Goal: Information Seeking & Learning: Learn about a topic

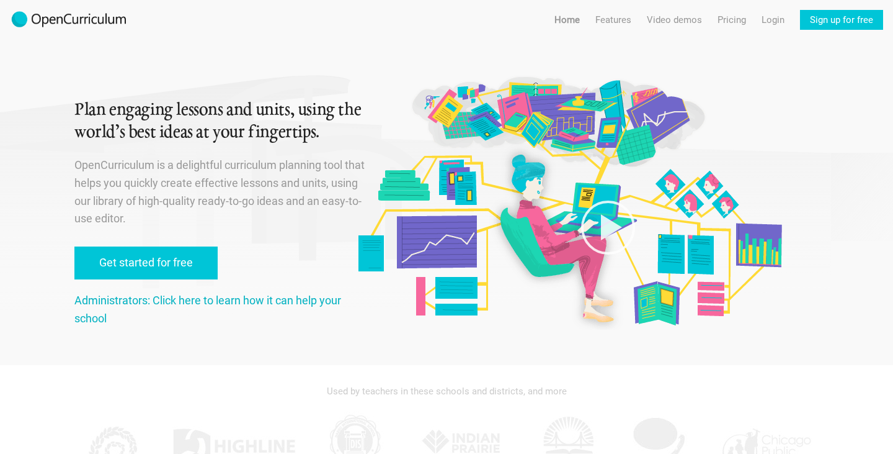
click at [189, 300] on link "Administrators: Click here to learn how it can help your school" at bounding box center [207, 308] width 267 height 31
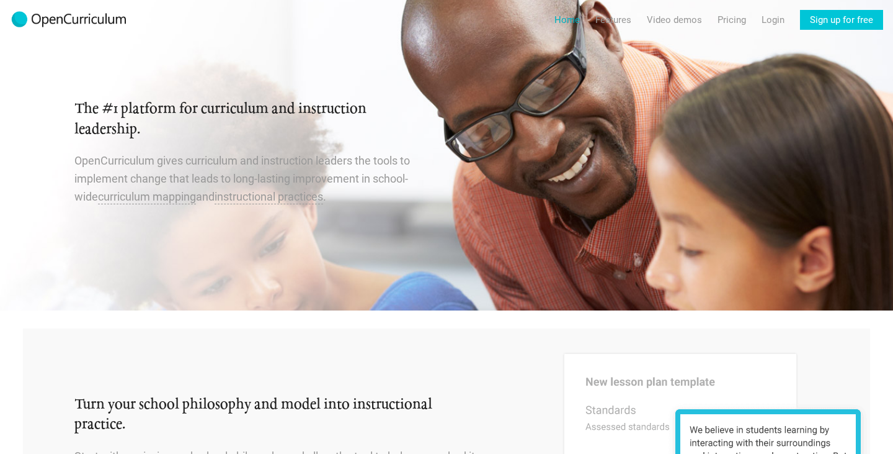
click at [569, 19] on link "Home" at bounding box center [567, 20] width 25 height 20
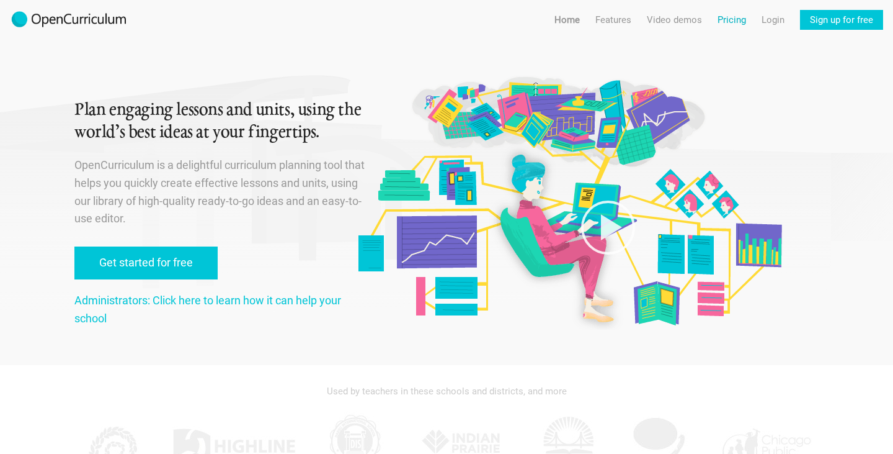
click at [722, 17] on link "Pricing" at bounding box center [732, 20] width 29 height 20
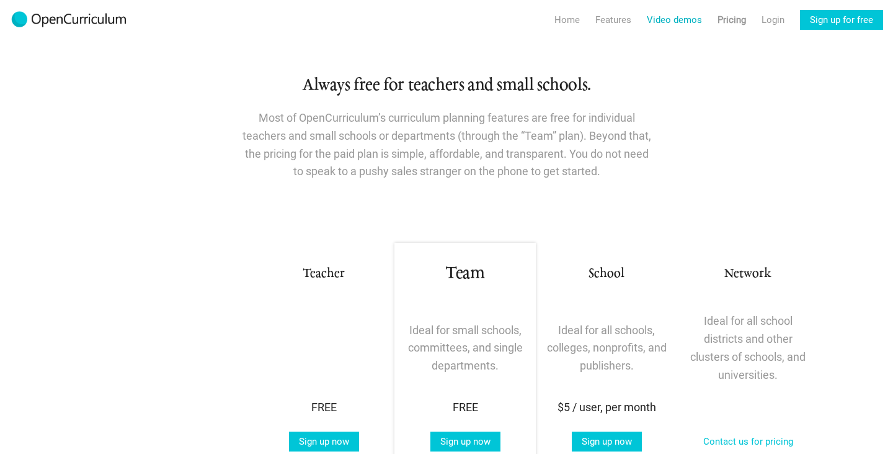
click at [659, 20] on link "Video demos" at bounding box center [674, 20] width 55 height 20
radio input "true"
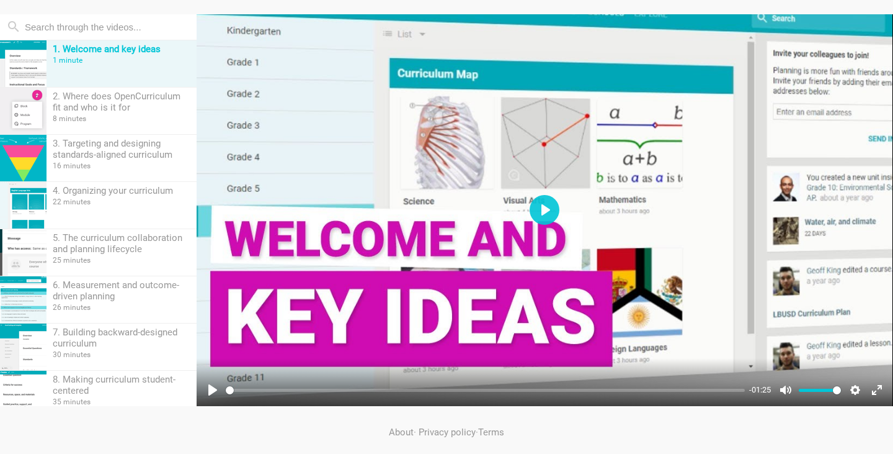
scroll to position [149, 0]
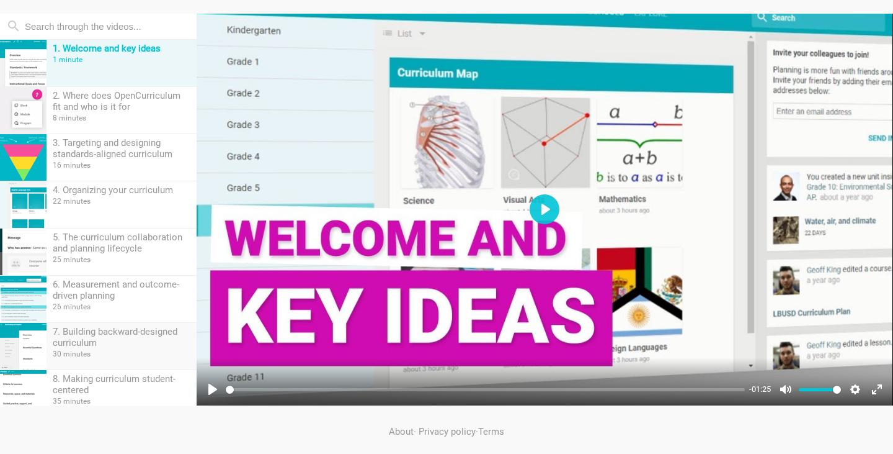
click at [115, 333] on div "7. Building backward-designed curriculum" at bounding box center [122, 337] width 138 height 22
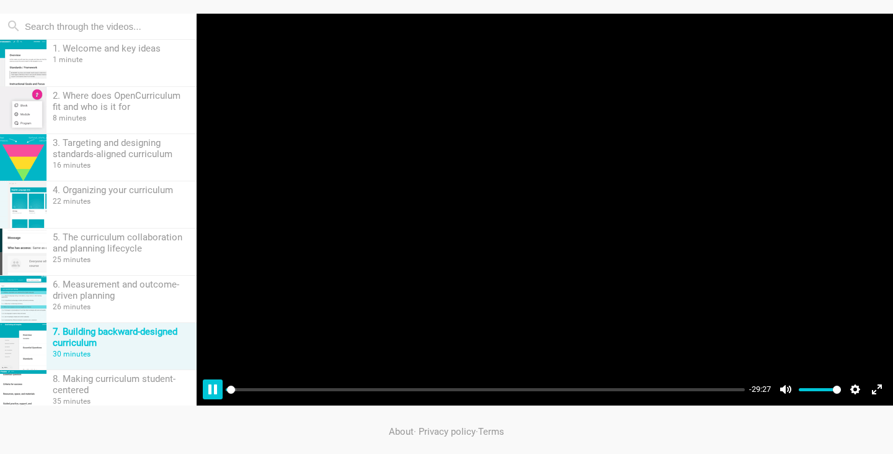
click at [213, 387] on button "Pause Play" at bounding box center [213, 389] width 20 height 20
click at [211, 386] on button "Pause Play" at bounding box center [213, 389] width 20 height 20
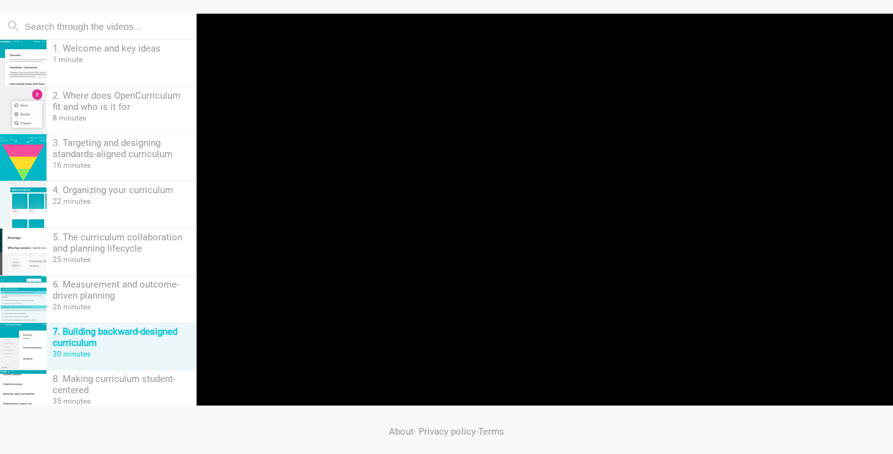
click at [586, 440] on div "About · Privacy policy · Terms" at bounding box center [446, 431] width 744 height 52
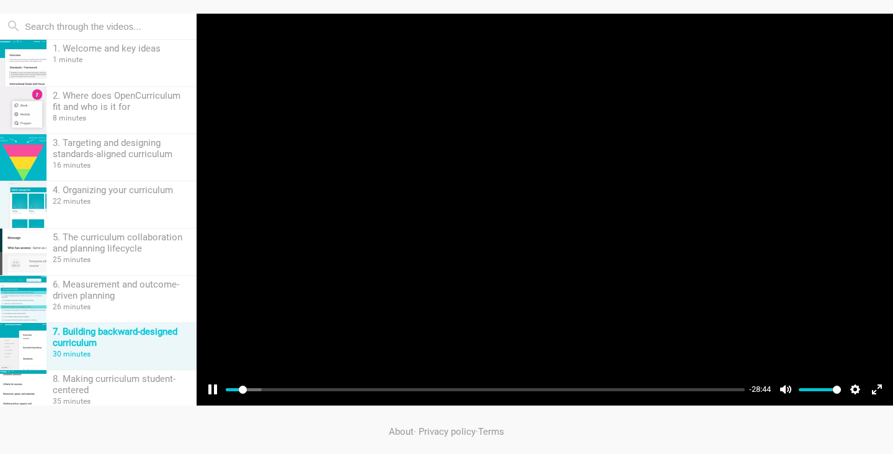
click at [763, 105] on div at bounding box center [545, 210] width 697 height 392
click at [548, 199] on button "Play" at bounding box center [545, 209] width 30 height 30
drag, startPoint x: 262, startPoint y: 387, endPoint x: 351, endPoint y: 384, distance: 89.4
click at [351, 384] on input "Seek" at bounding box center [485, 389] width 519 height 12
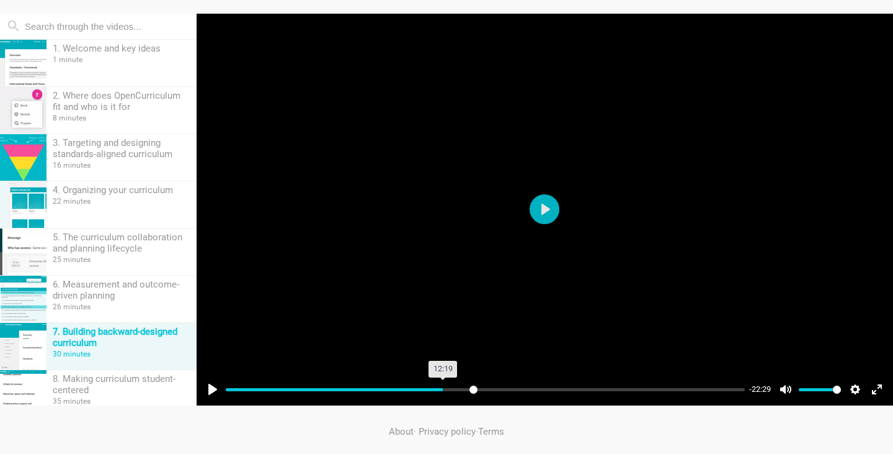
drag, startPoint x: 351, startPoint y: 387, endPoint x: 473, endPoint y: 396, distance: 122.6
click at [473, 395] on input "Seek" at bounding box center [485, 389] width 519 height 12
drag, startPoint x: 472, startPoint y: 392, endPoint x: 582, endPoint y: 393, distance: 109.8
click at [582, 393] on input "Seek" at bounding box center [485, 389] width 519 height 12
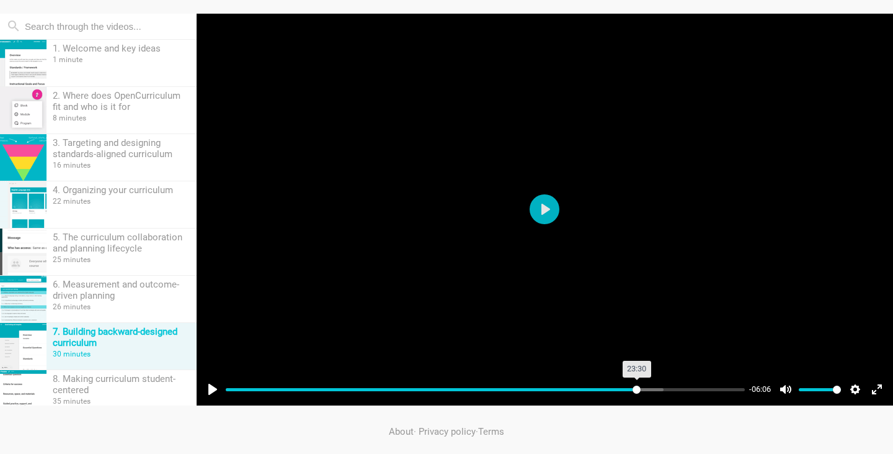
drag, startPoint x: 627, startPoint y: 388, endPoint x: 637, endPoint y: 390, distance: 10.0
click at [637, 390] on input "Seek" at bounding box center [485, 389] width 519 height 12
drag, startPoint x: 638, startPoint y: 390, endPoint x: 654, endPoint y: 388, distance: 16.2
click at [654, 388] on input "Seek" at bounding box center [485, 389] width 519 height 12
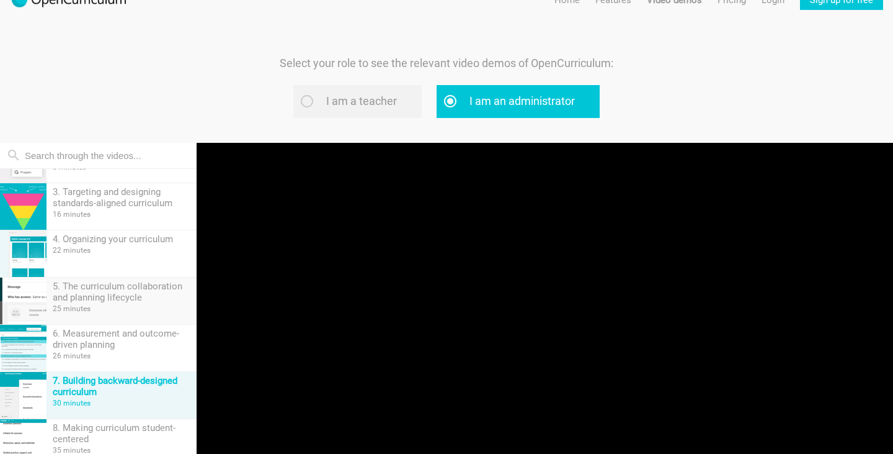
scroll to position [0, 0]
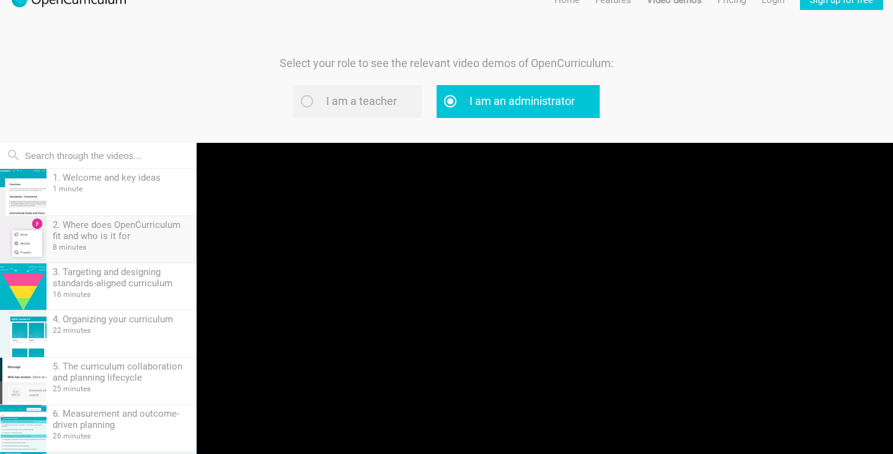
type input "84.4"
click at [110, 233] on div "2. Where does OpenCurriculum fit and who is it for" at bounding box center [122, 230] width 138 height 22
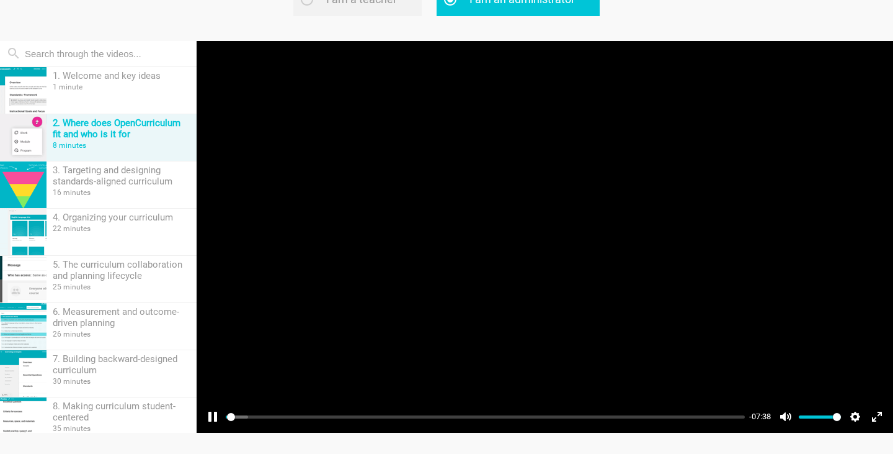
scroll to position [122, 0]
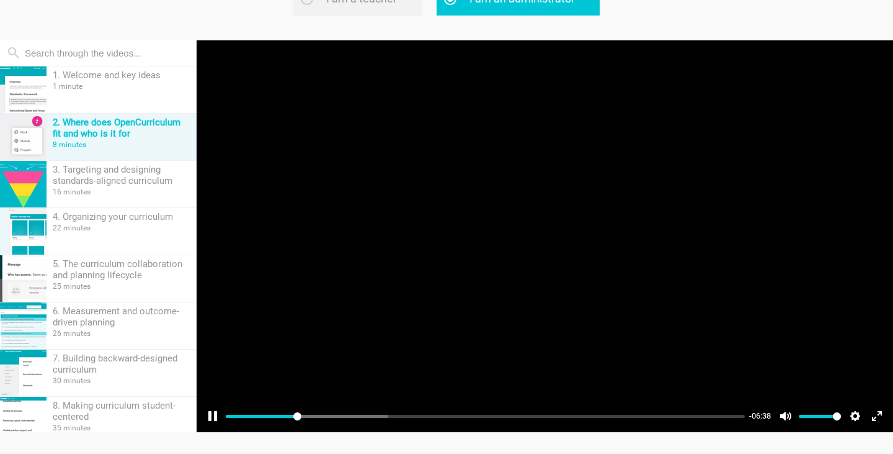
click at [608, 110] on div at bounding box center [545, 236] width 697 height 392
click at [536, 235] on button "Play" at bounding box center [545, 236] width 30 height 30
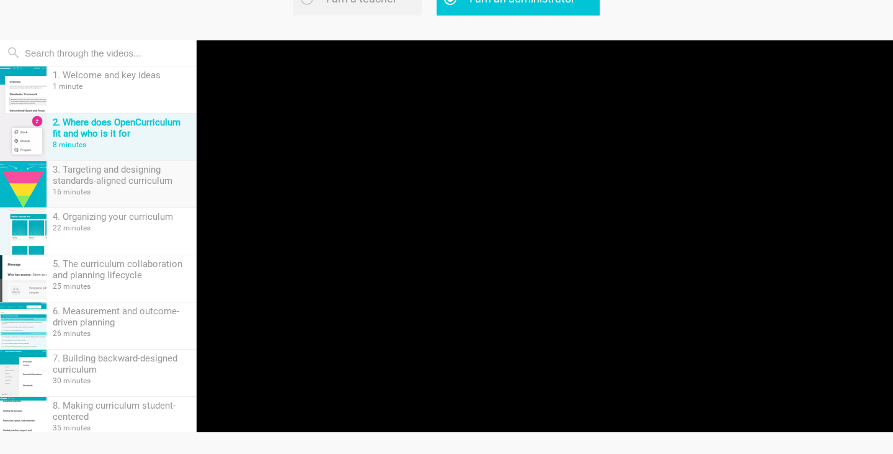
type input "27.28"
click at [124, 181] on div "3. Targeting and designing standards-aligned curriculum" at bounding box center [122, 175] width 138 height 22
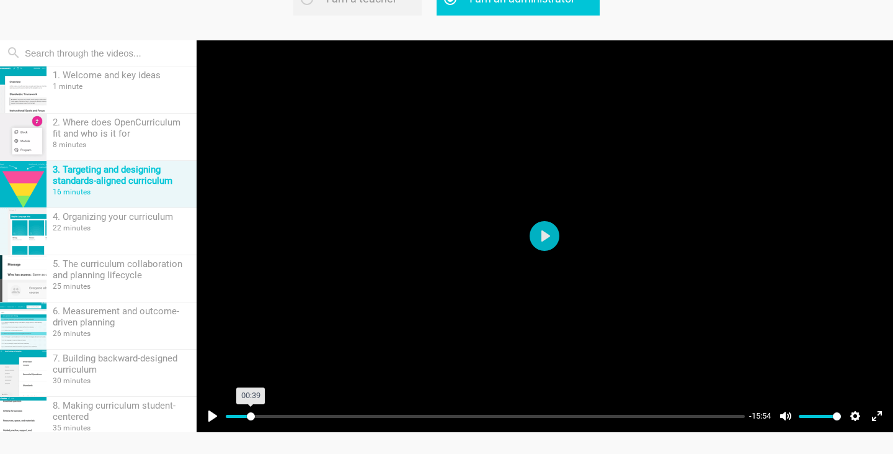
drag, startPoint x: 231, startPoint y: 413, endPoint x: 251, endPoint y: 414, distance: 19.9
click at [251, 414] on input "Seek" at bounding box center [485, 416] width 519 height 12
drag, startPoint x: 251, startPoint y: 414, endPoint x: 280, endPoint y: 414, distance: 29.2
click at [280, 414] on input "Seek" at bounding box center [485, 416] width 519 height 12
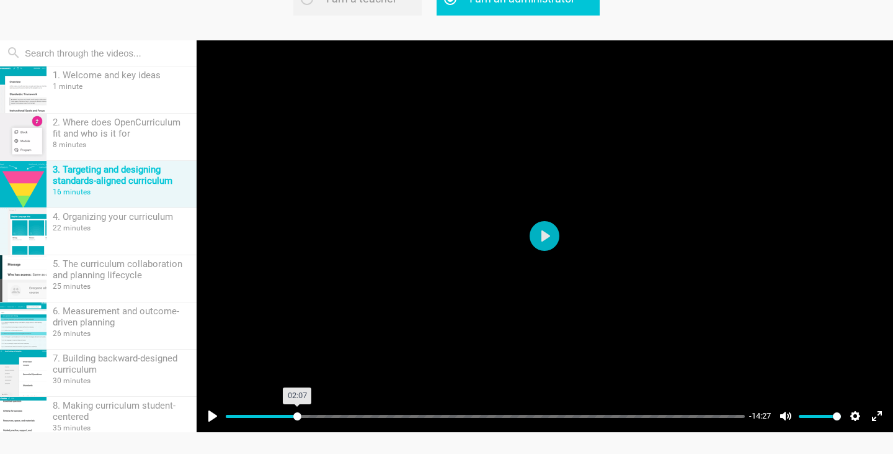
drag, startPoint x: 280, startPoint y: 414, endPoint x: 297, endPoint y: 415, distance: 17.4
click at [297, 415] on input "Seek" at bounding box center [485, 416] width 519 height 12
drag, startPoint x: 295, startPoint y: 413, endPoint x: 284, endPoint y: 413, distance: 11.8
click at [284, 413] on input "Seek" at bounding box center [485, 416] width 519 height 12
drag, startPoint x: 284, startPoint y: 413, endPoint x: 275, endPoint y: 414, distance: 8.2
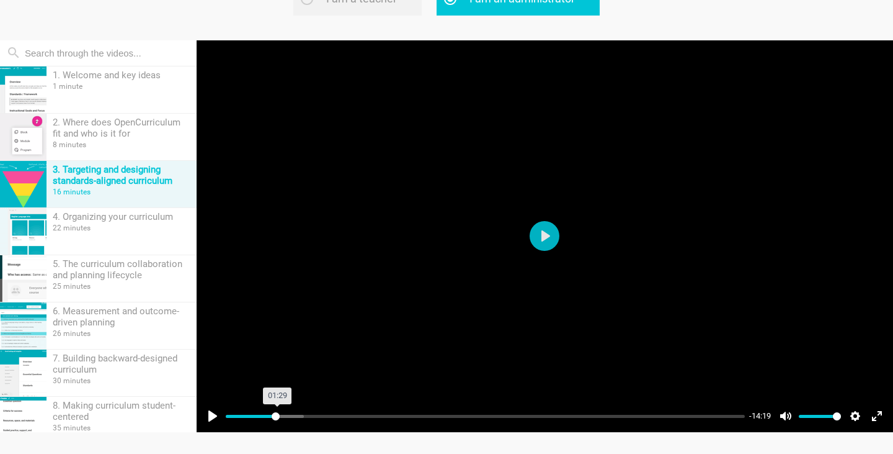
click at [275, 414] on input "Seek" at bounding box center [485, 416] width 519 height 12
click at [207, 186] on div at bounding box center [545, 236] width 697 height 392
click at [545, 230] on button "Play" at bounding box center [545, 236] width 30 height 30
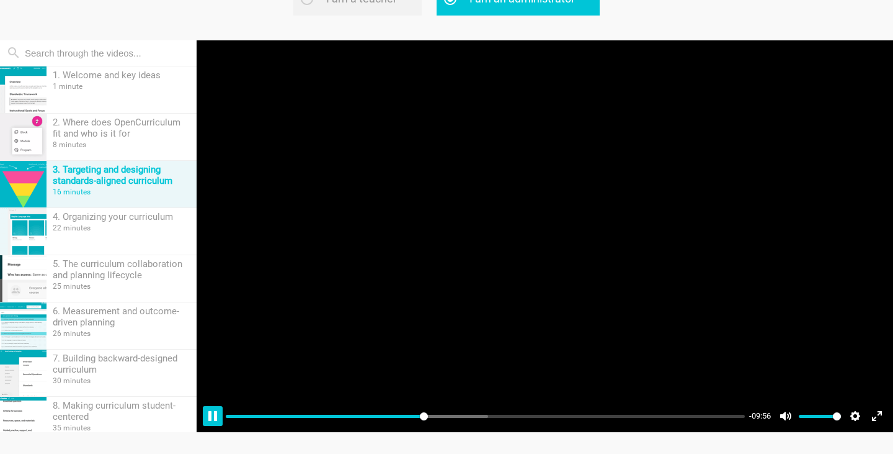
type input "37.96"
click at [210, 419] on button "Pause Play" at bounding box center [213, 416] width 20 height 20
